Goal: Check status: Check status

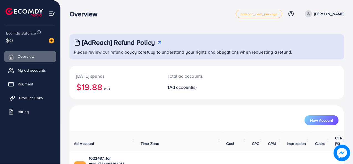
click at [35, 98] on span "Product Links" at bounding box center [31, 98] width 24 height 6
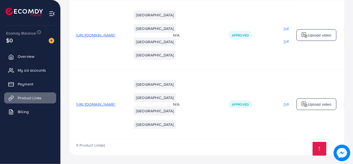
scroll to position [321, 0]
click at [113, 38] on span "[URL][DOMAIN_NAME]" at bounding box center [95, 35] width 39 height 6
click at [99, 38] on span "[URL][DOMAIN_NAME]" at bounding box center [95, 35] width 39 height 6
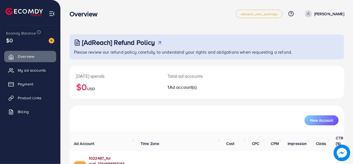
click at [129, 156] on link "1022487_for gulf_1734686813215" at bounding box center [110, 161] width 43 height 11
click at [117, 156] on link "1022487_for gulf_1734686813215" at bounding box center [110, 161] width 43 height 11
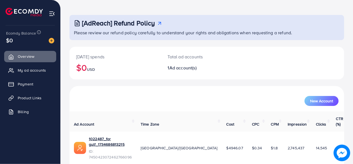
scroll to position [26, 0]
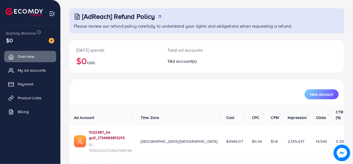
click at [121, 130] on link "1022487_for gulf_1734686813215" at bounding box center [110, 135] width 43 height 11
